Goal: Check status: Check status

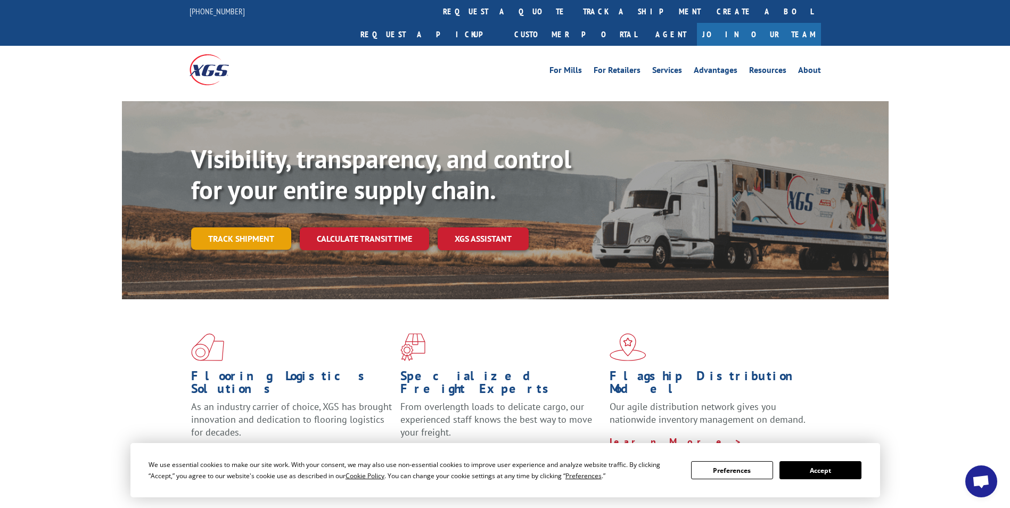
click at [251, 227] on link "Track shipment" at bounding box center [241, 238] width 100 height 22
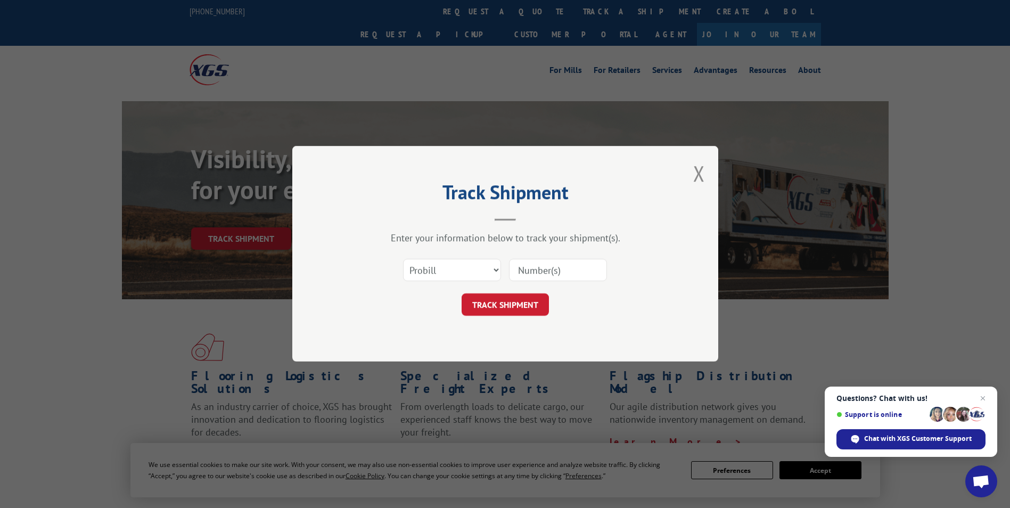
click at [567, 277] on input at bounding box center [558, 270] width 98 height 22
type input "6808365-319450"
click at [518, 300] on button "TRACK SHIPMENT" at bounding box center [505, 305] width 87 height 22
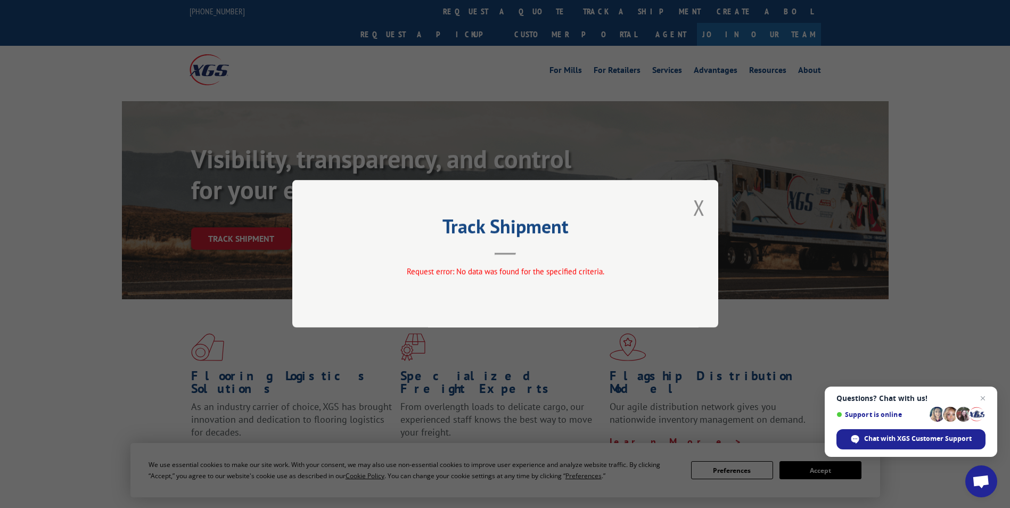
click at [698, 208] on button "Close modal" at bounding box center [699, 207] width 12 height 28
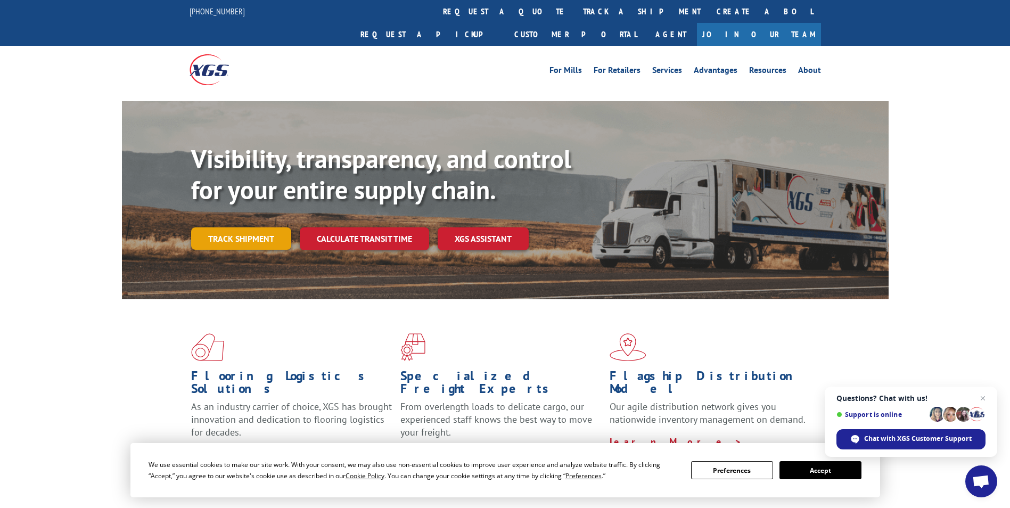
click at [243, 227] on link "Track shipment" at bounding box center [241, 238] width 100 height 22
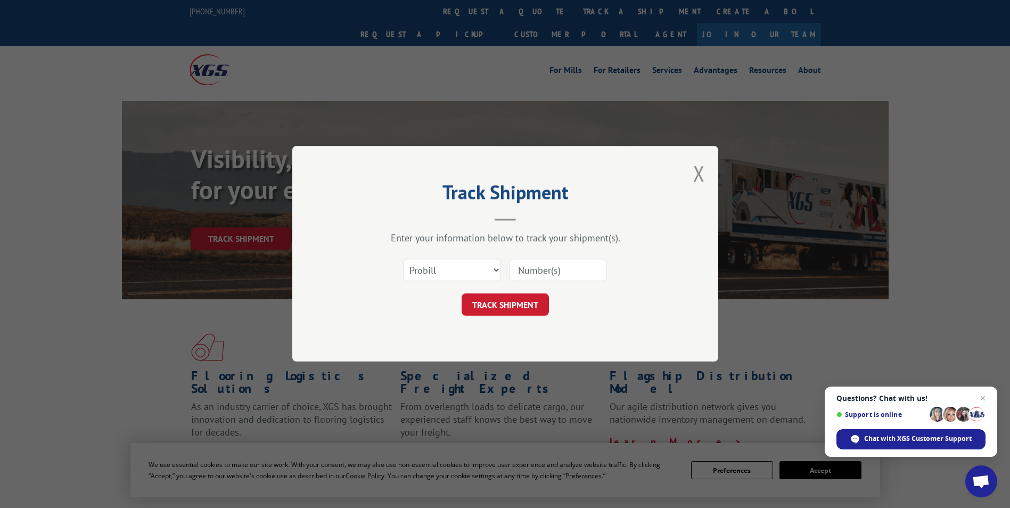
click at [559, 272] on input at bounding box center [558, 270] width 98 height 22
type input "6808365319450"
click at [497, 299] on button "TRACK SHIPMENT" at bounding box center [505, 305] width 87 height 22
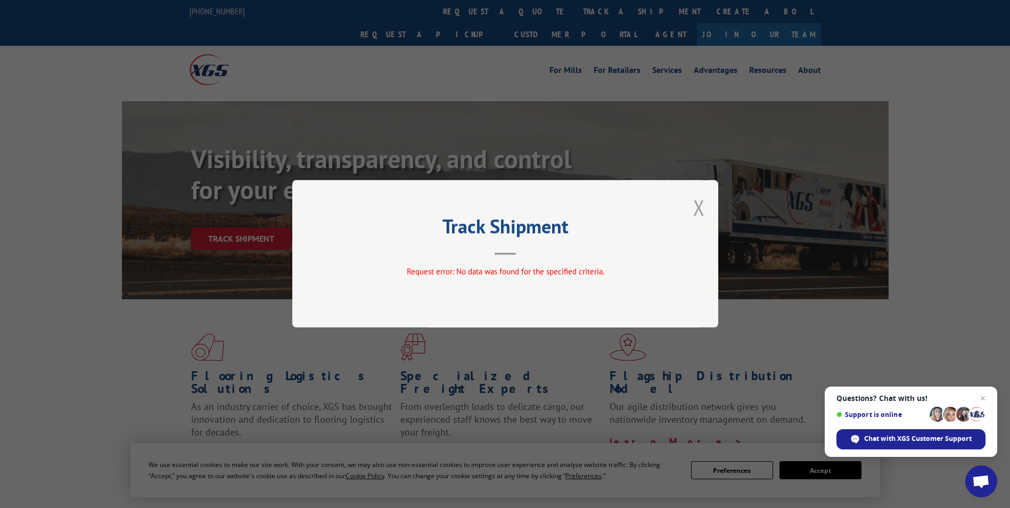
click at [702, 210] on button "Close modal" at bounding box center [699, 207] width 12 height 28
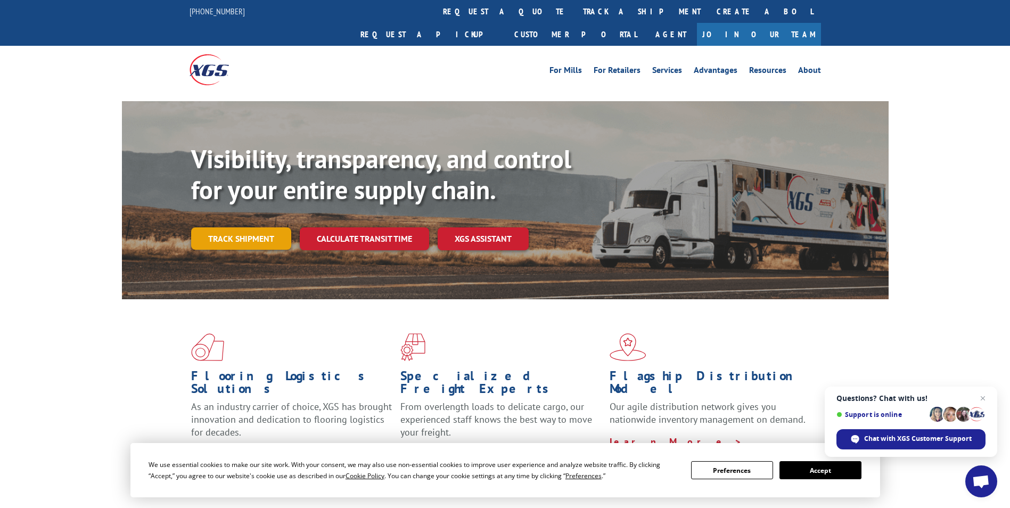
click at [233, 227] on link "Track shipment" at bounding box center [241, 238] width 100 height 22
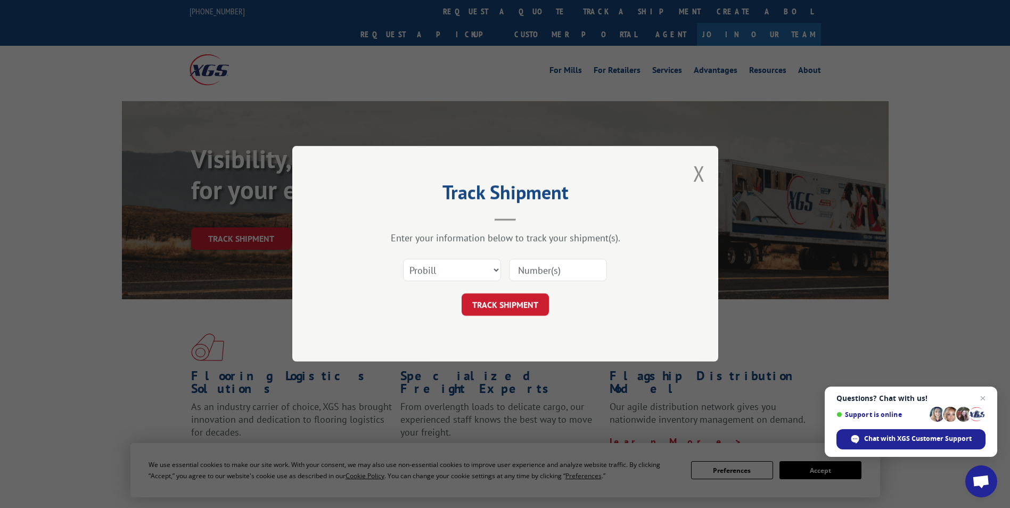
click at [570, 269] on input at bounding box center [558, 270] width 98 height 22
type input "6808365"
click at [505, 306] on button "TRACK SHIPMENT" at bounding box center [505, 305] width 87 height 22
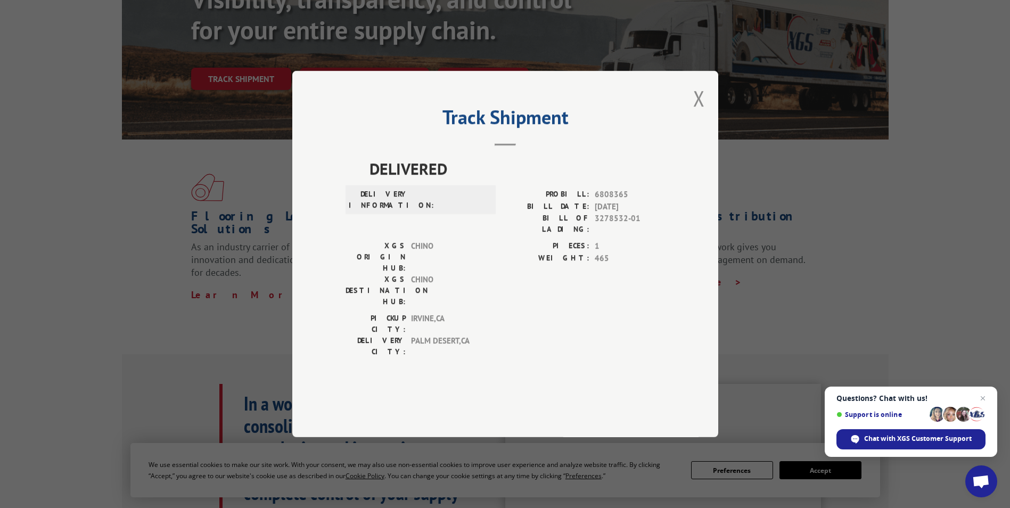
scroll to position [266, 0]
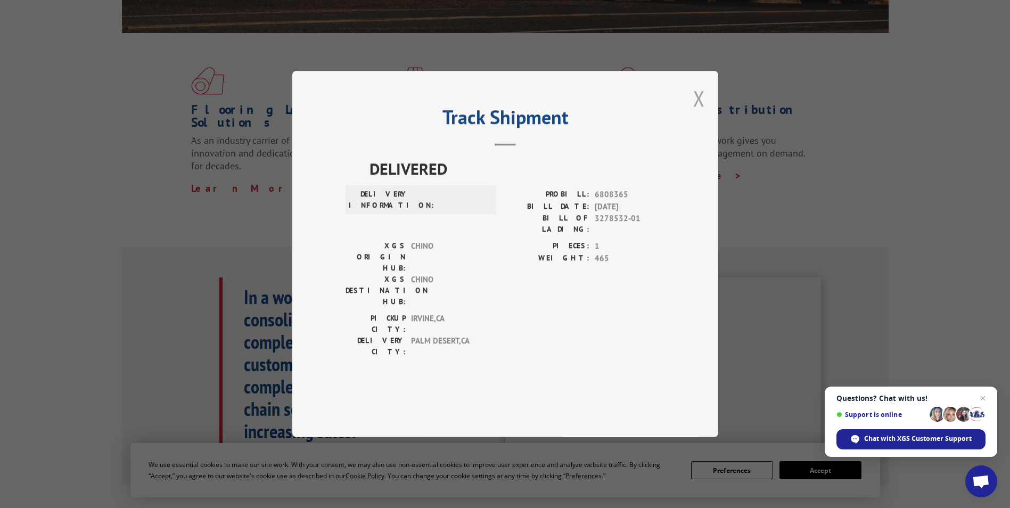
click at [701, 112] on button "Close modal" at bounding box center [699, 98] width 12 height 28
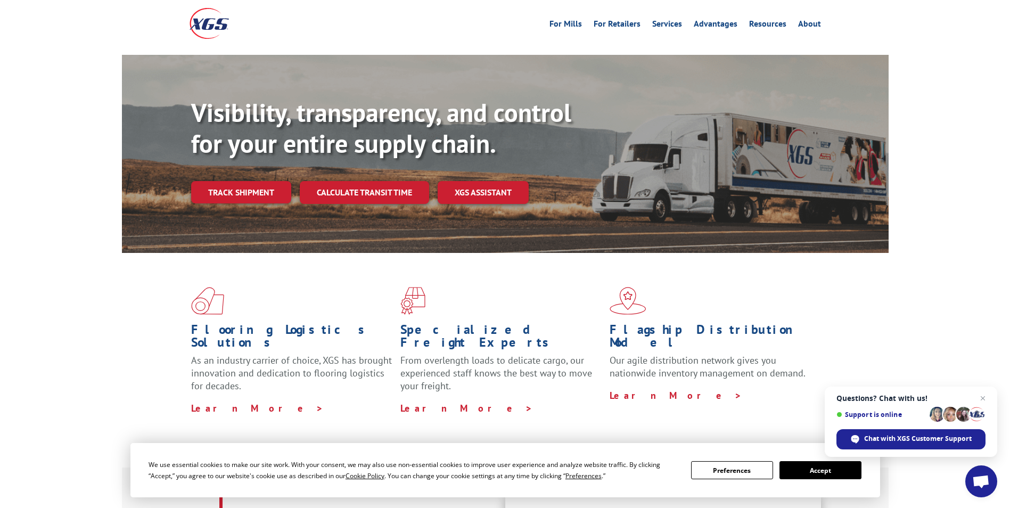
scroll to position [0, 0]
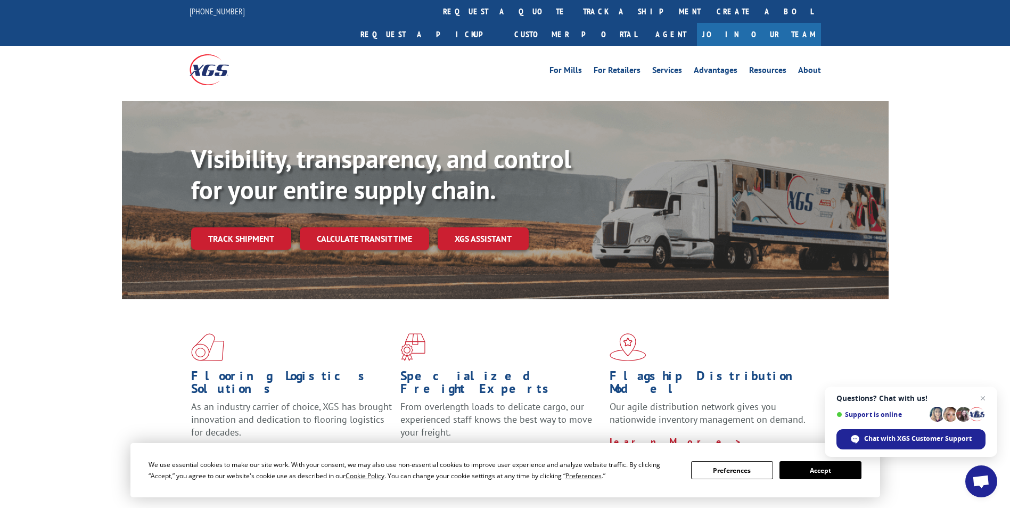
click at [234, 227] on link "Track shipment" at bounding box center [241, 238] width 100 height 22
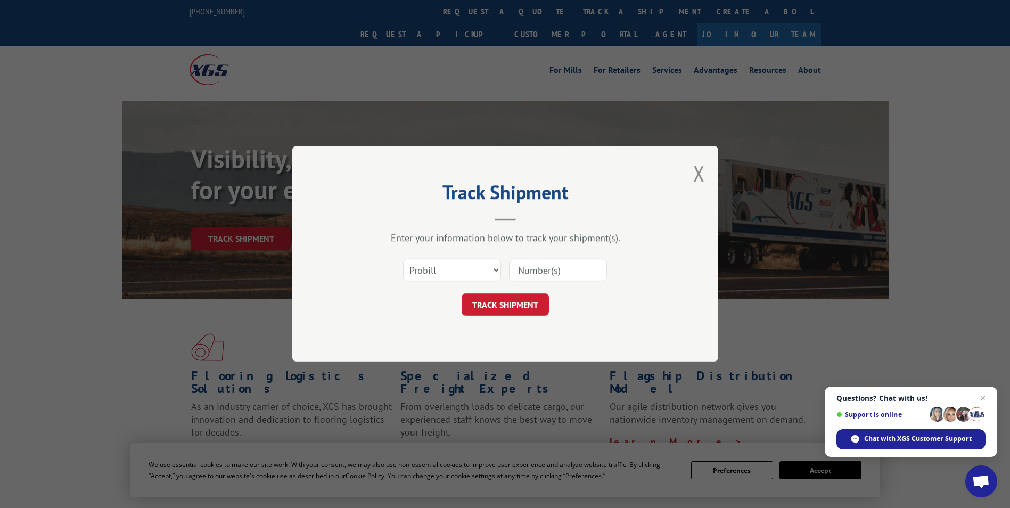
click at [544, 271] on input at bounding box center [558, 270] width 98 height 22
type input "0390001340642100725"
click at [523, 310] on button "TRACK SHIPMENT" at bounding box center [505, 305] width 87 height 22
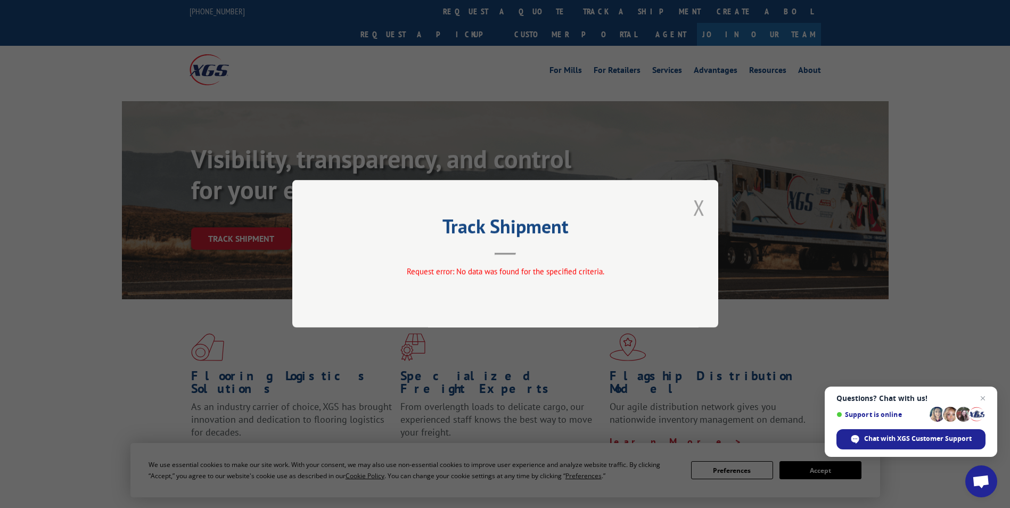
drag, startPoint x: 700, startPoint y: 212, endPoint x: 694, endPoint y: 211, distance: 5.4
click at [694, 211] on button "Close modal" at bounding box center [699, 207] width 12 height 28
